Goal: Use online tool/utility: Utilize a website feature to perform a specific function

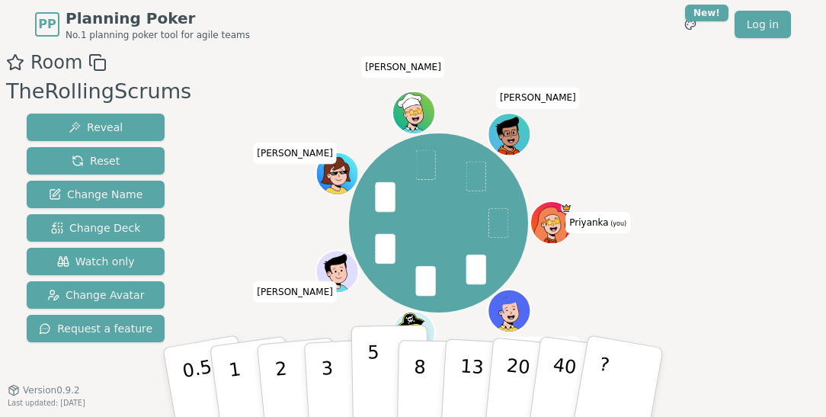
click at [382, 365] on button "5" at bounding box center [390, 383] width 78 height 116
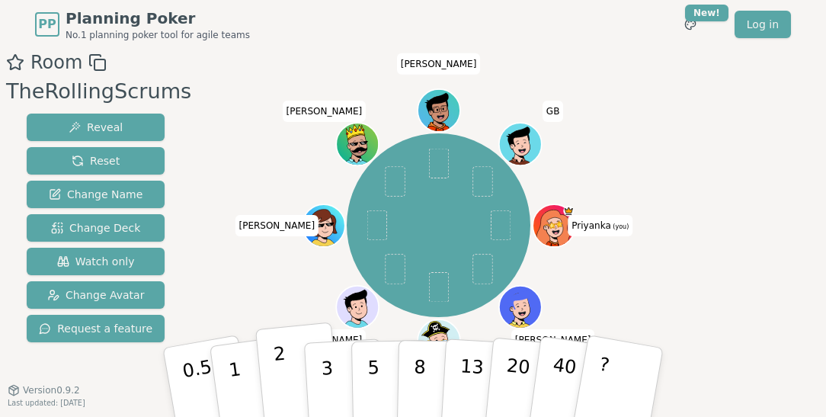
click at [283, 364] on button "2" at bounding box center [298, 382] width 87 height 121
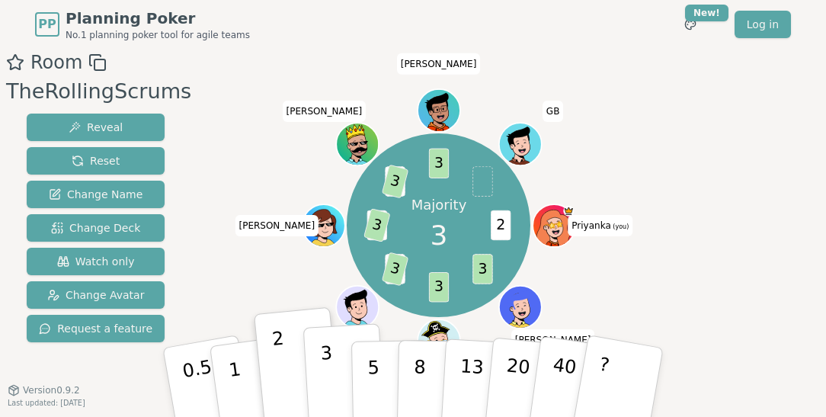
click at [328, 367] on button "3" at bounding box center [344, 382] width 83 height 119
